Goal: Information Seeking & Learning: Learn about a topic

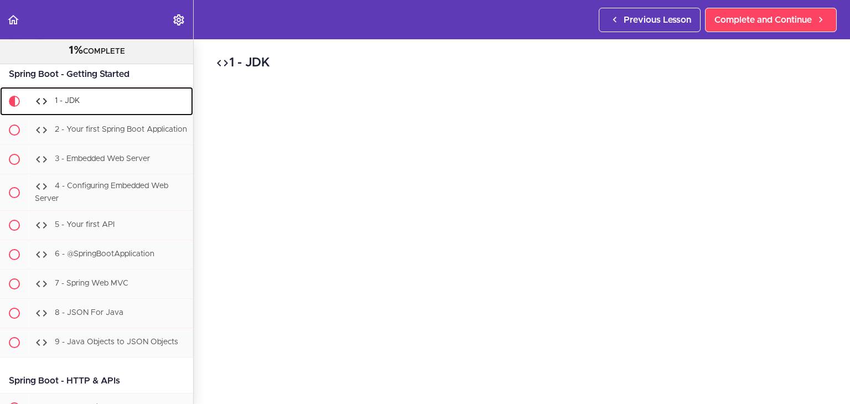
scroll to position [10589, 0]
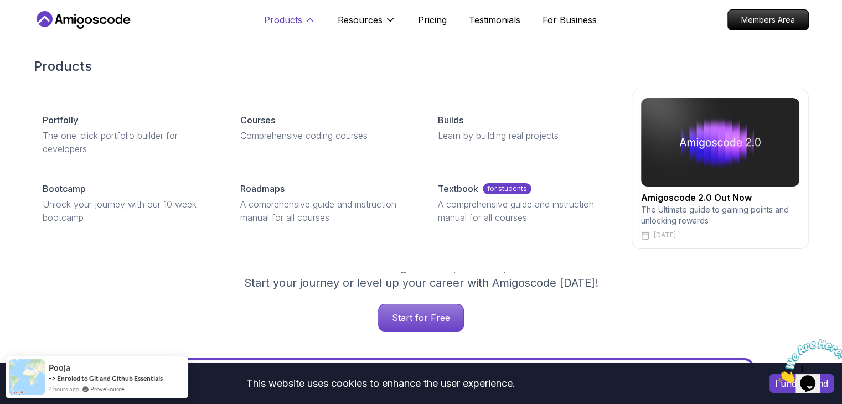
click at [286, 17] on p "Products" at bounding box center [283, 19] width 38 height 13
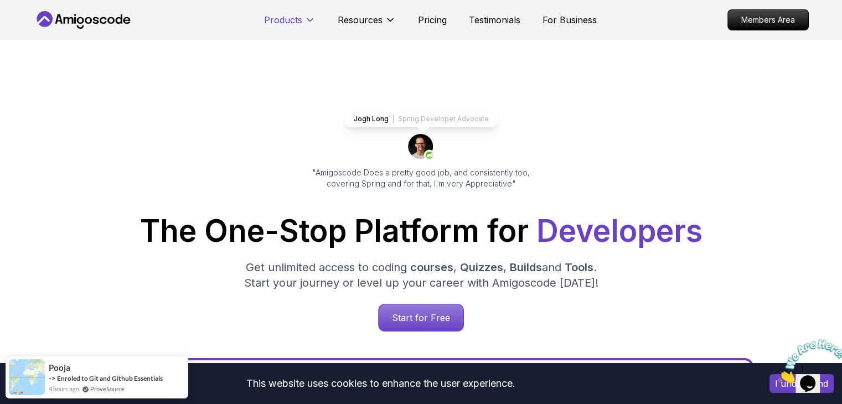
click at [286, 17] on p "Products" at bounding box center [283, 19] width 38 height 13
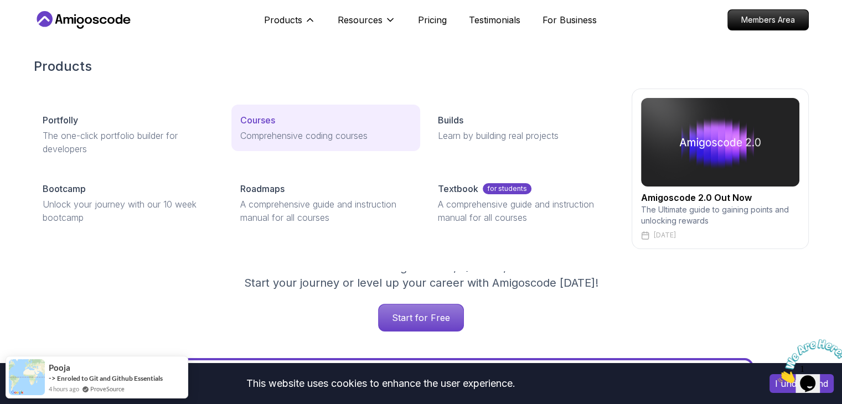
click at [267, 122] on p "Courses" at bounding box center [257, 119] width 35 height 13
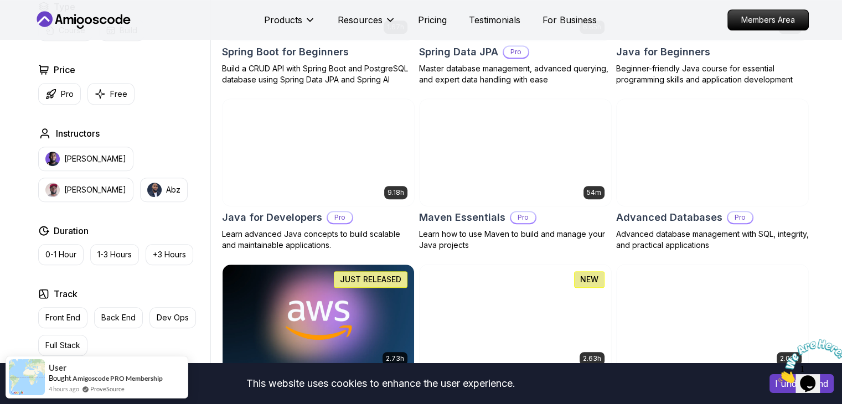
scroll to position [609, 0]
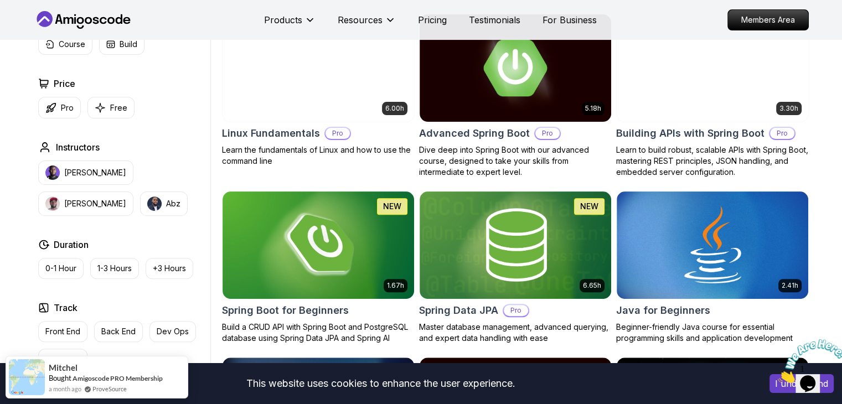
scroll to position [332, 0]
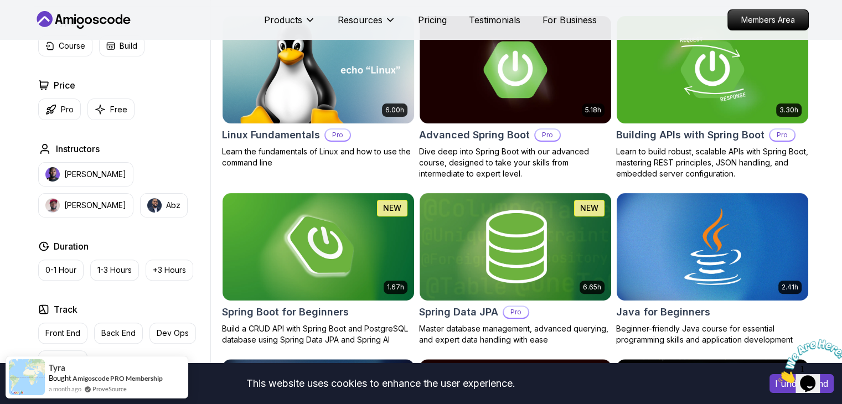
click at [778, 375] on icon "Close" at bounding box center [778, 379] width 0 height 9
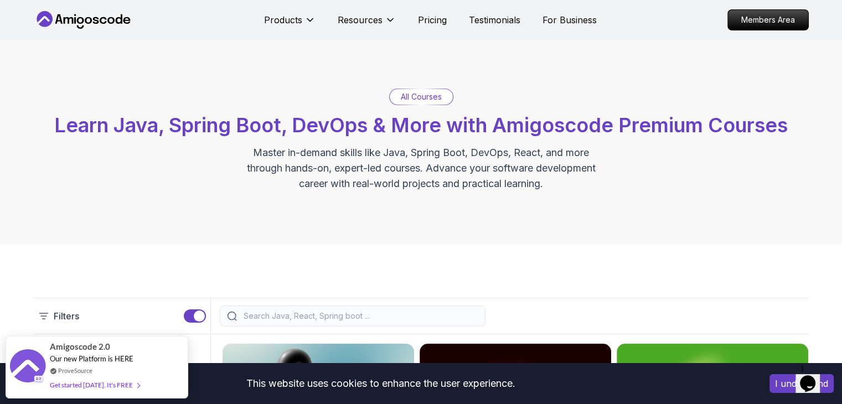
scroll to position [0, 0]
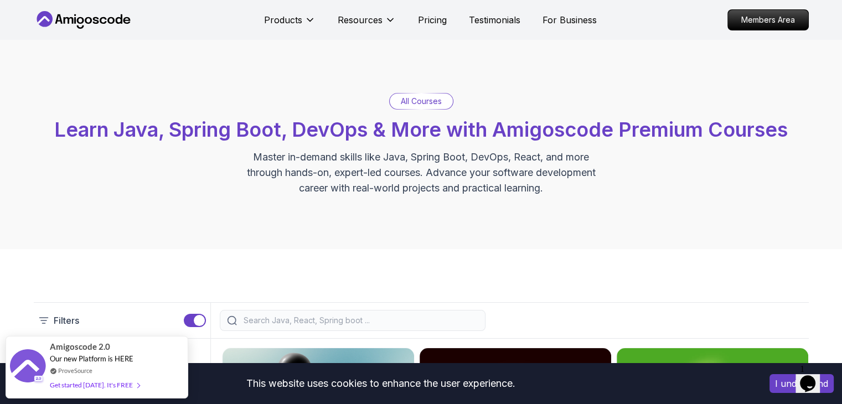
click at [355, 159] on p "Master in-demand skills like Java, Spring Boot, DevOps, React, and more through…" at bounding box center [421, 172] width 372 height 47
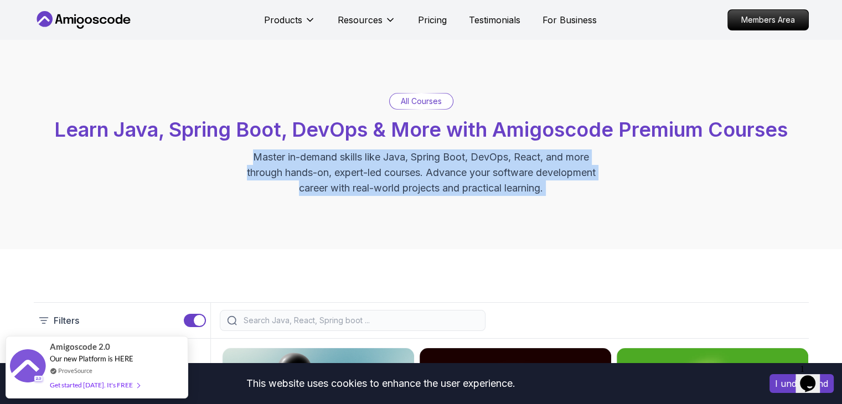
click at [355, 159] on p "Master in-demand skills like Java, Spring Boot, DevOps, React, and more through…" at bounding box center [421, 172] width 372 height 47
click at [300, 177] on p "Master in-demand skills like Java, Spring Boot, DevOps, React, and more through…" at bounding box center [421, 172] width 372 height 47
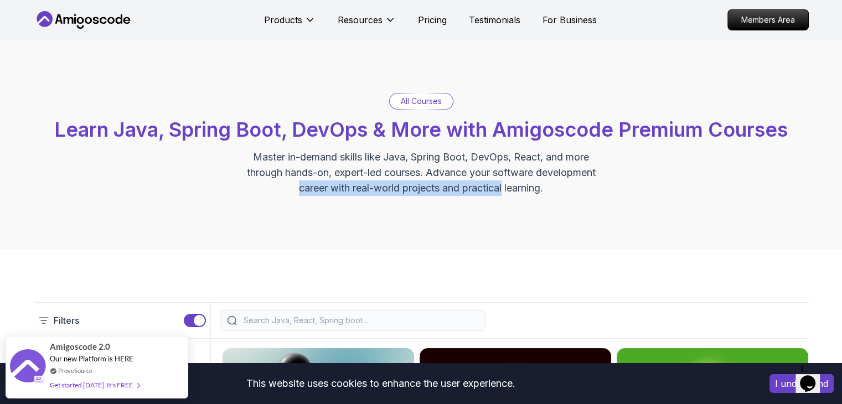
drag, startPoint x: 265, startPoint y: 181, endPoint x: 503, endPoint y: 183, distance: 238.1
click at [503, 183] on p "Master in-demand skills like Java, Spring Boot, DevOps, React, and more through…" at bounding box center [421, 172] width 372 height 47
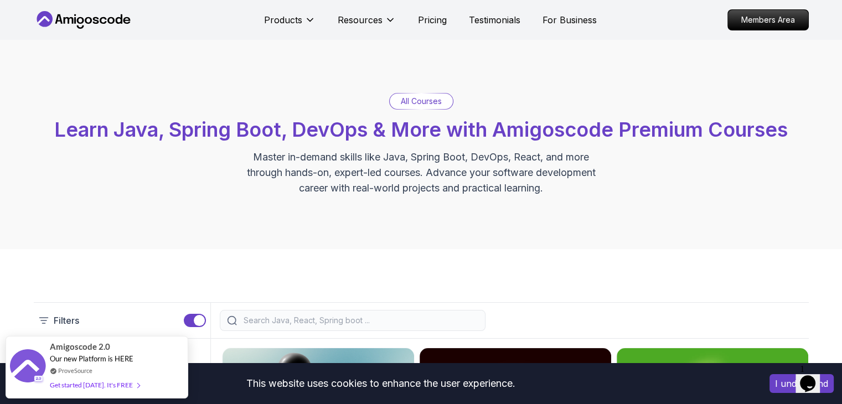
click at [452, 179] on p "Master in-demand skills like Java, Spring Boot, DevOps, React, and more through…" at bounding box center [421, 172] width 372 height 47
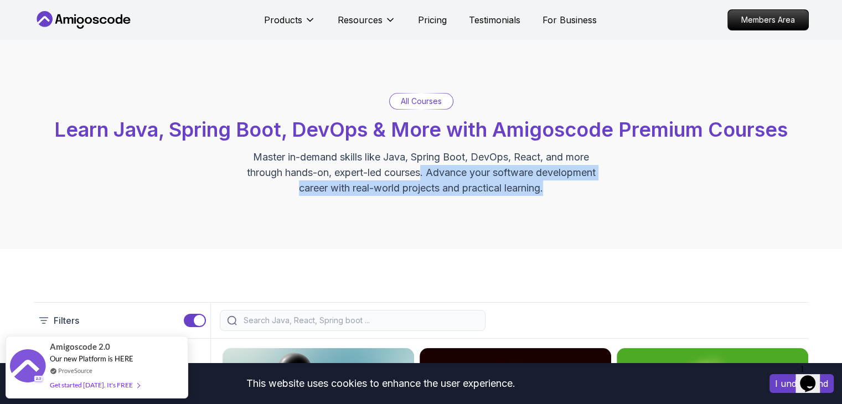
drag, startPoint x: 427, startPoint y: 175, endPoint x: 577, endPoint y: 195, distance: 150.8
click at [577, 195] on p "Master in-demand skills like Java, Spring Boot, DevOps, React, and more through…" at bounding box center [421, 172] width 372 height 47
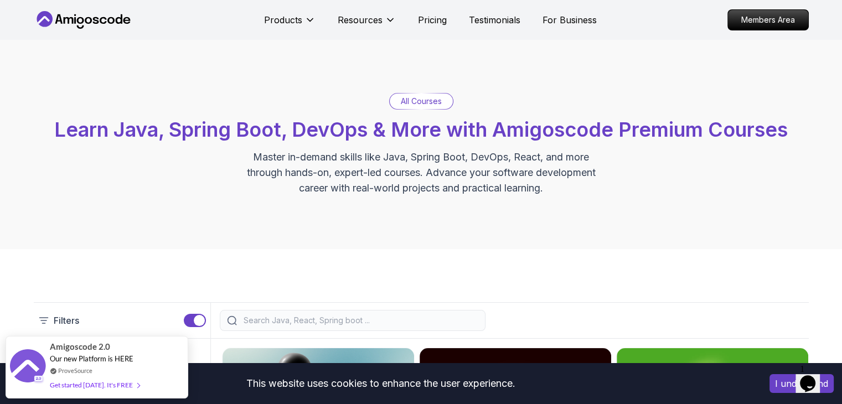
click at [246, 148] on div "All Courses Learn Java, Spring Boot, DevOps & More with Amigoscode Premium Cour…" at bounding box center [421, 144] width 775 height 103
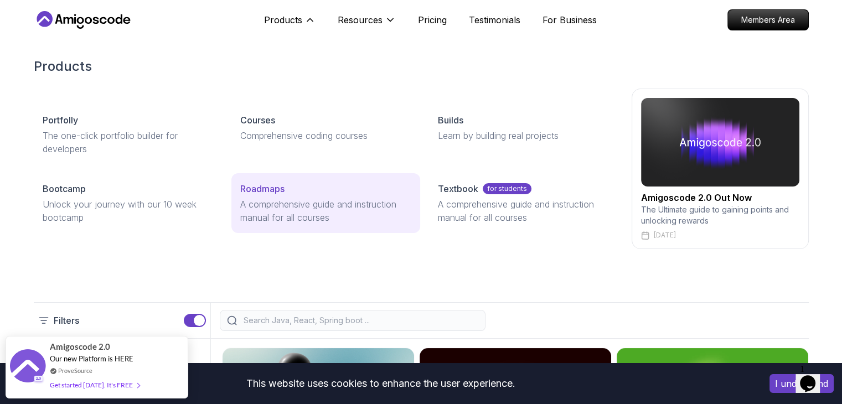
click at [286, 190] on div "Roadmaps" at bounding box center [325, 188] width 171 height 13
